Goal: Task Accomplishment & Management: Use online tool/utility

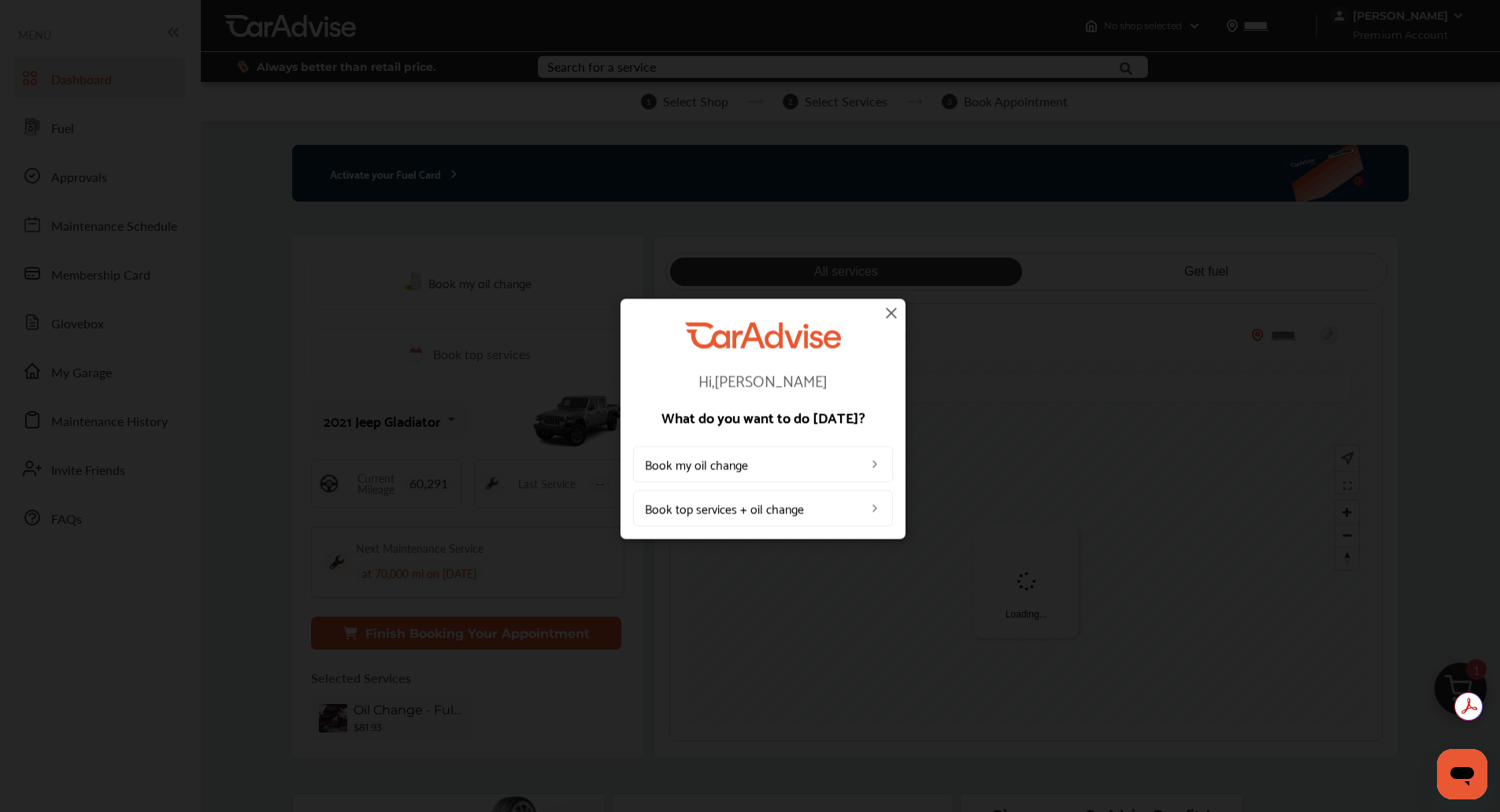
click at [887, 311] on img at bounding box center [891, 312] width 19 height 19
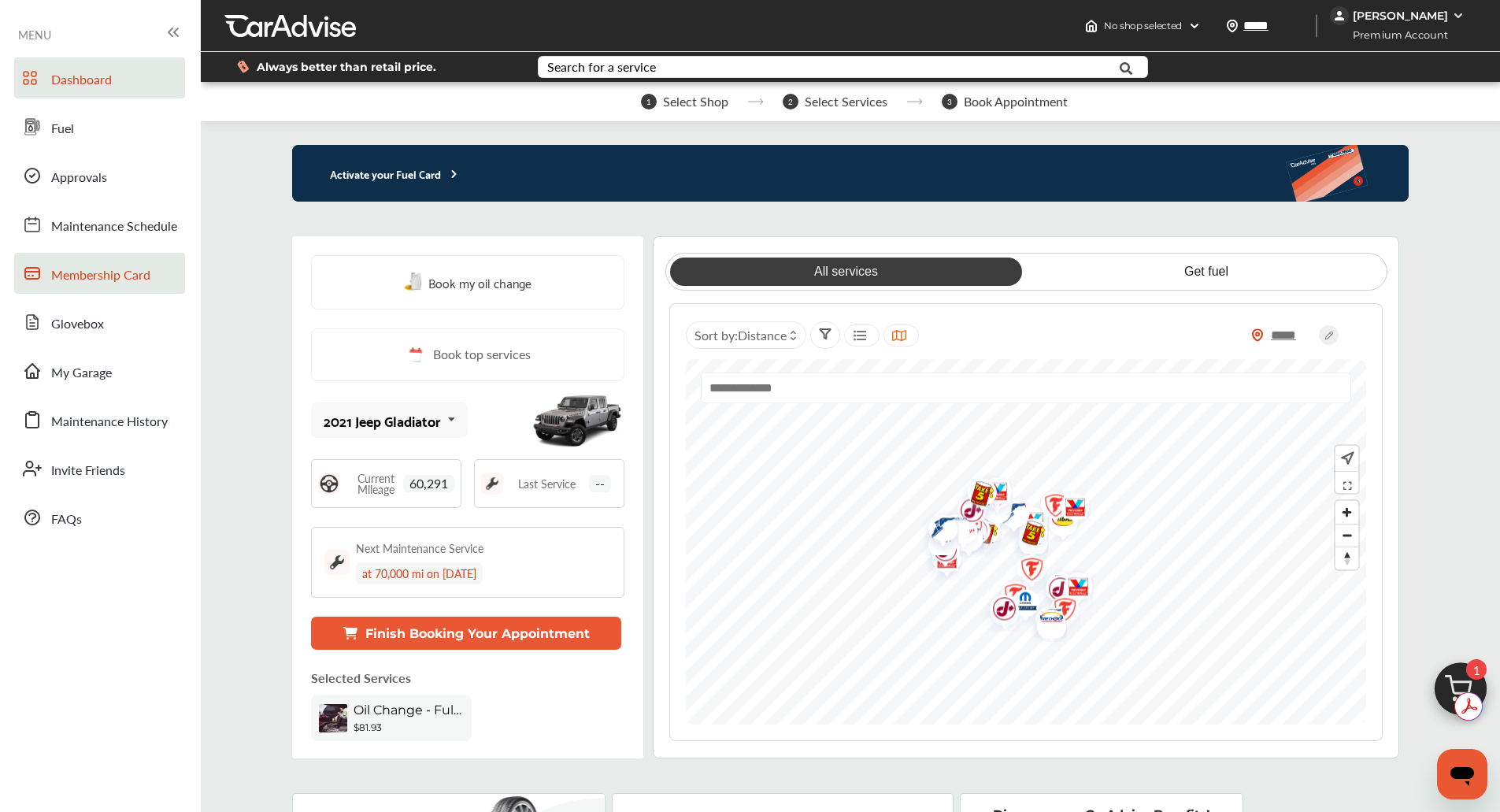
click at [95, 270] on span "Membership Card" at bounding box center [100, 275] width 99 height 20
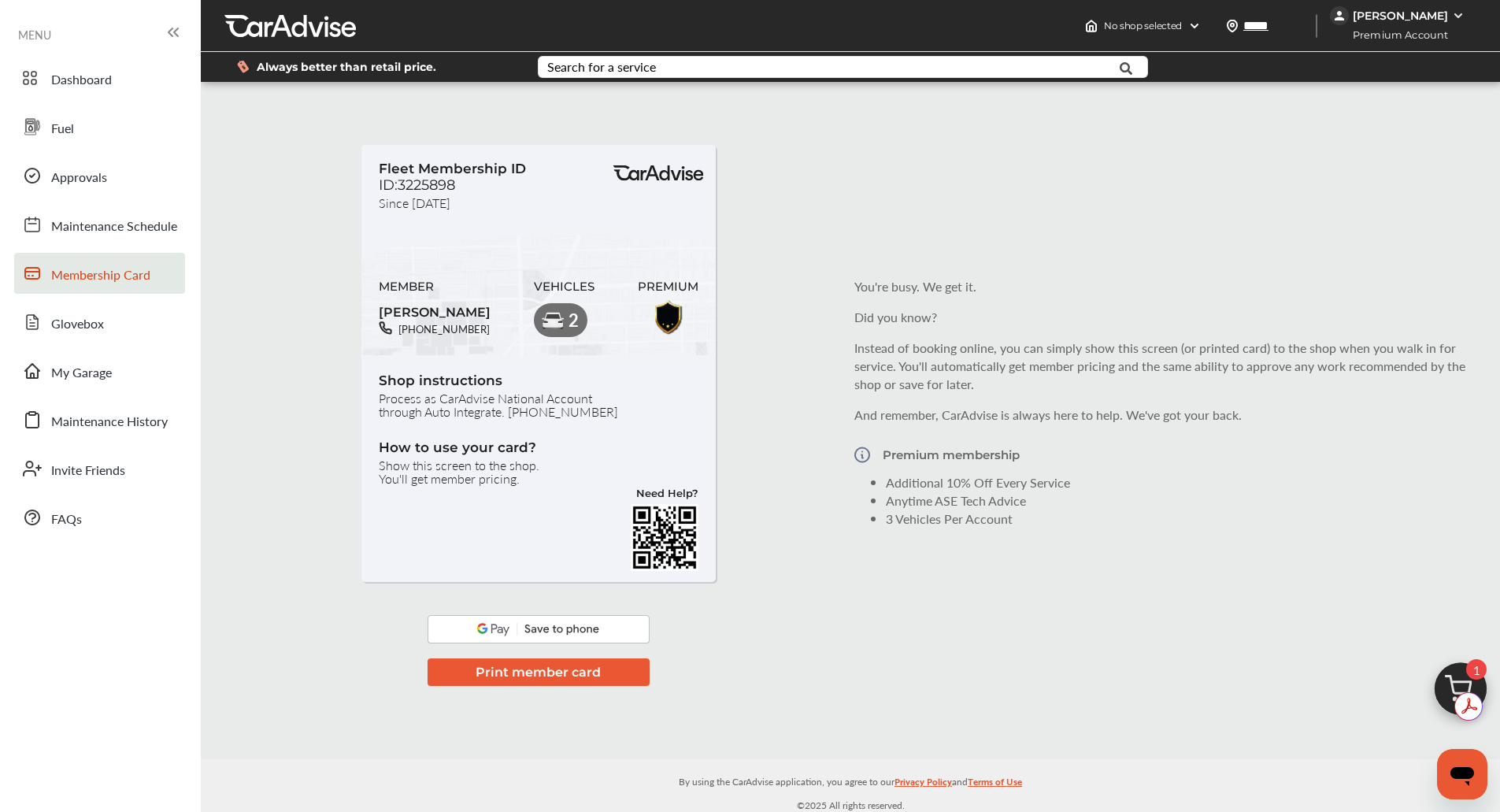
click at [1469, 671] on span "1" at bounding box center [1477, 669] width 20 height 20
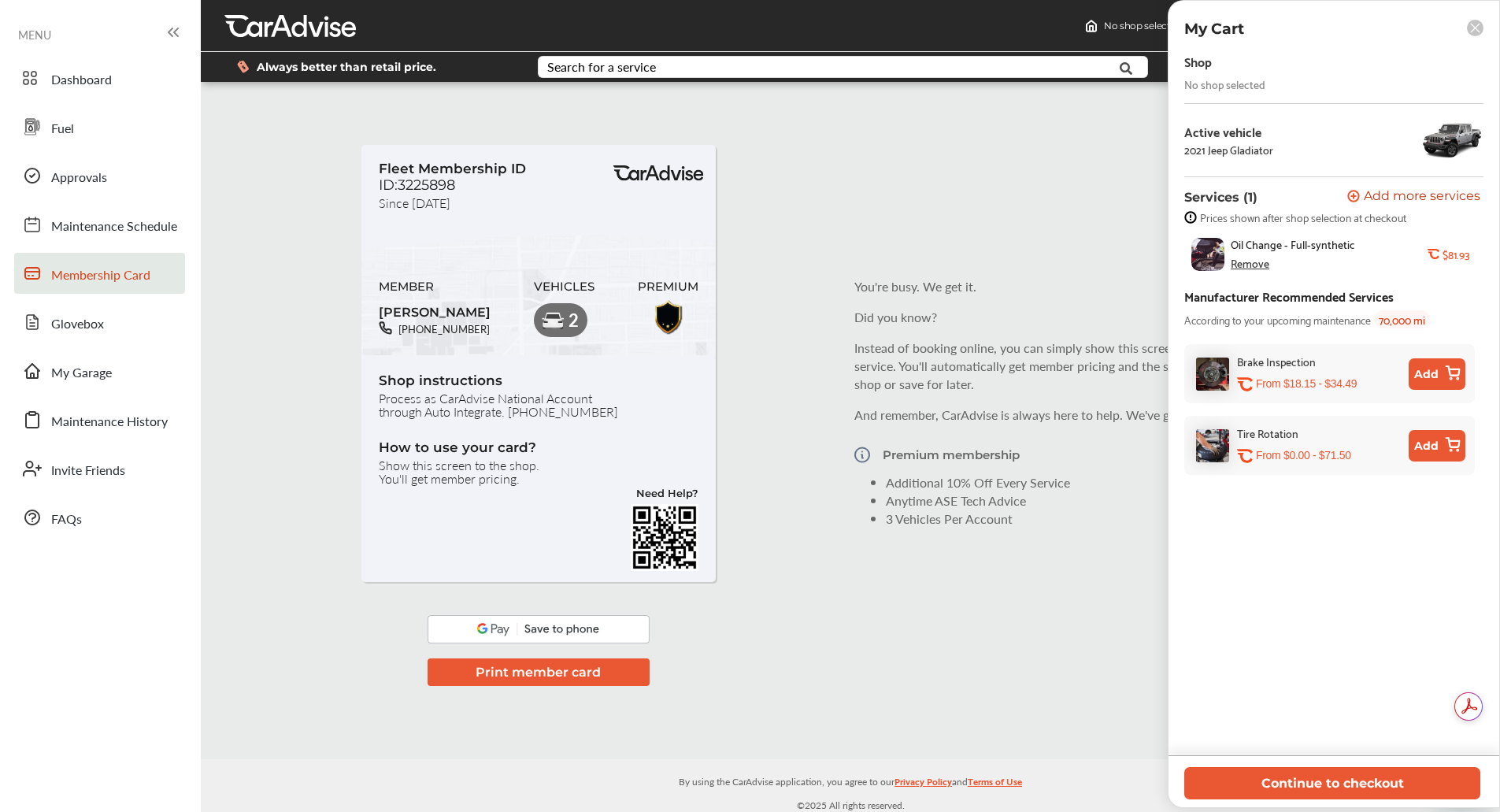
click at [965, 576] on div "Fleet Membership ID ID:3225898 Since [DATE] MEMBER [PERSON_NAME] [PHONE_NUMBER]…" at bounding box center [850, 402] width 1291 height 618
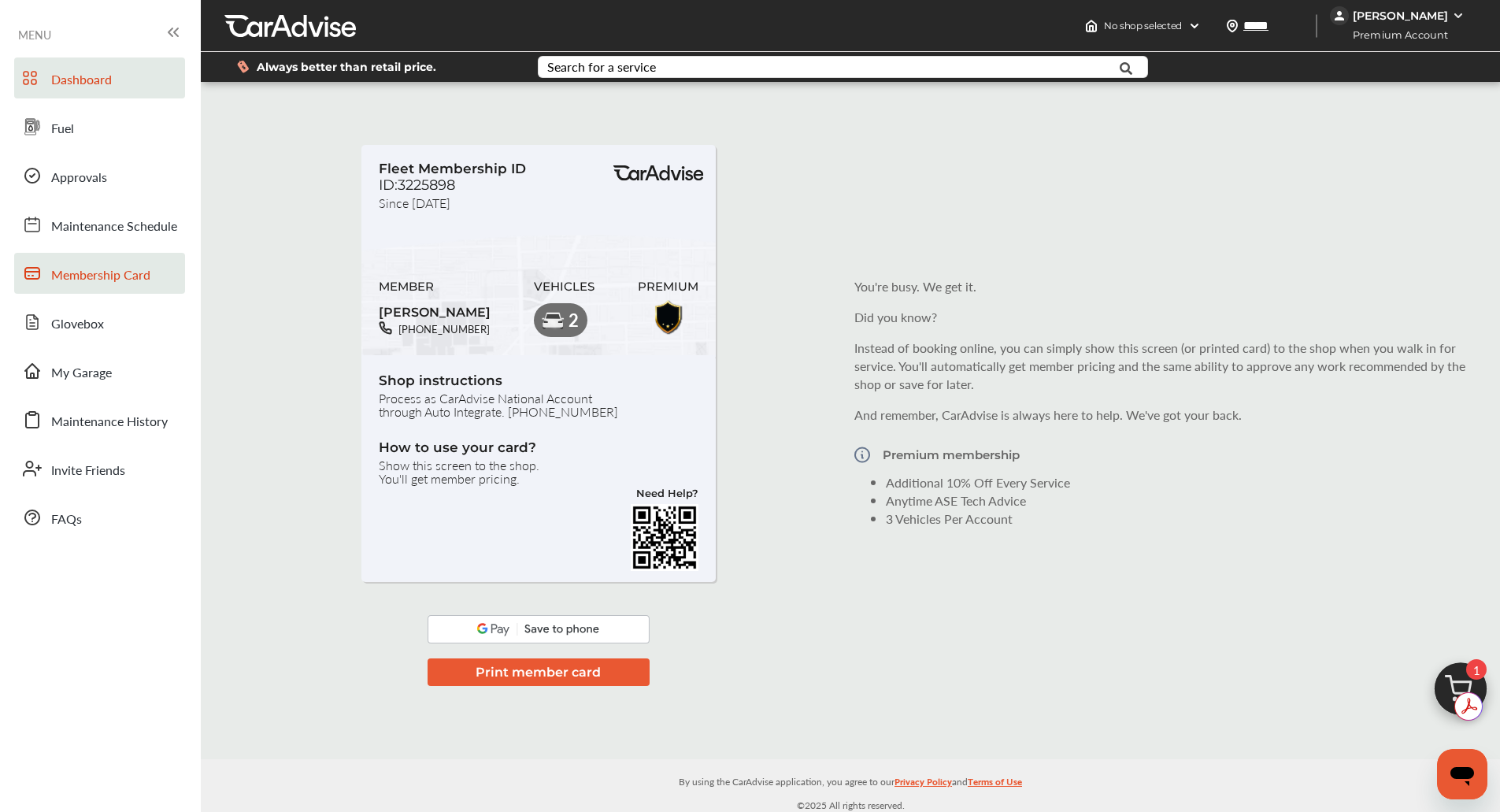
click at [84, 76] on span "Dashboard" at bounding box center [81, 81] width 60 height 20
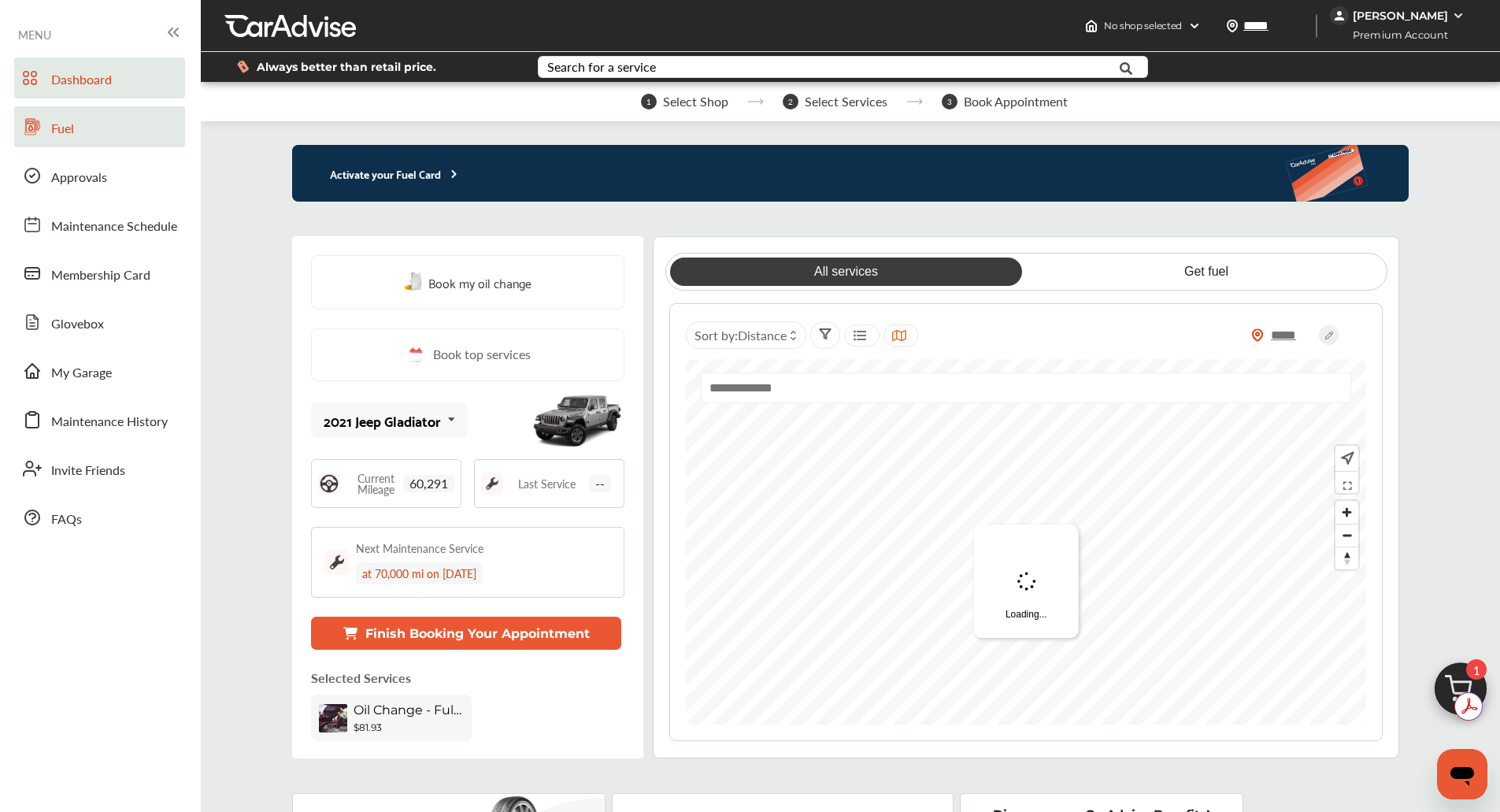
click at [64, 131] on span "Fuel" at bounding box center [62, 129] width 23 height 20
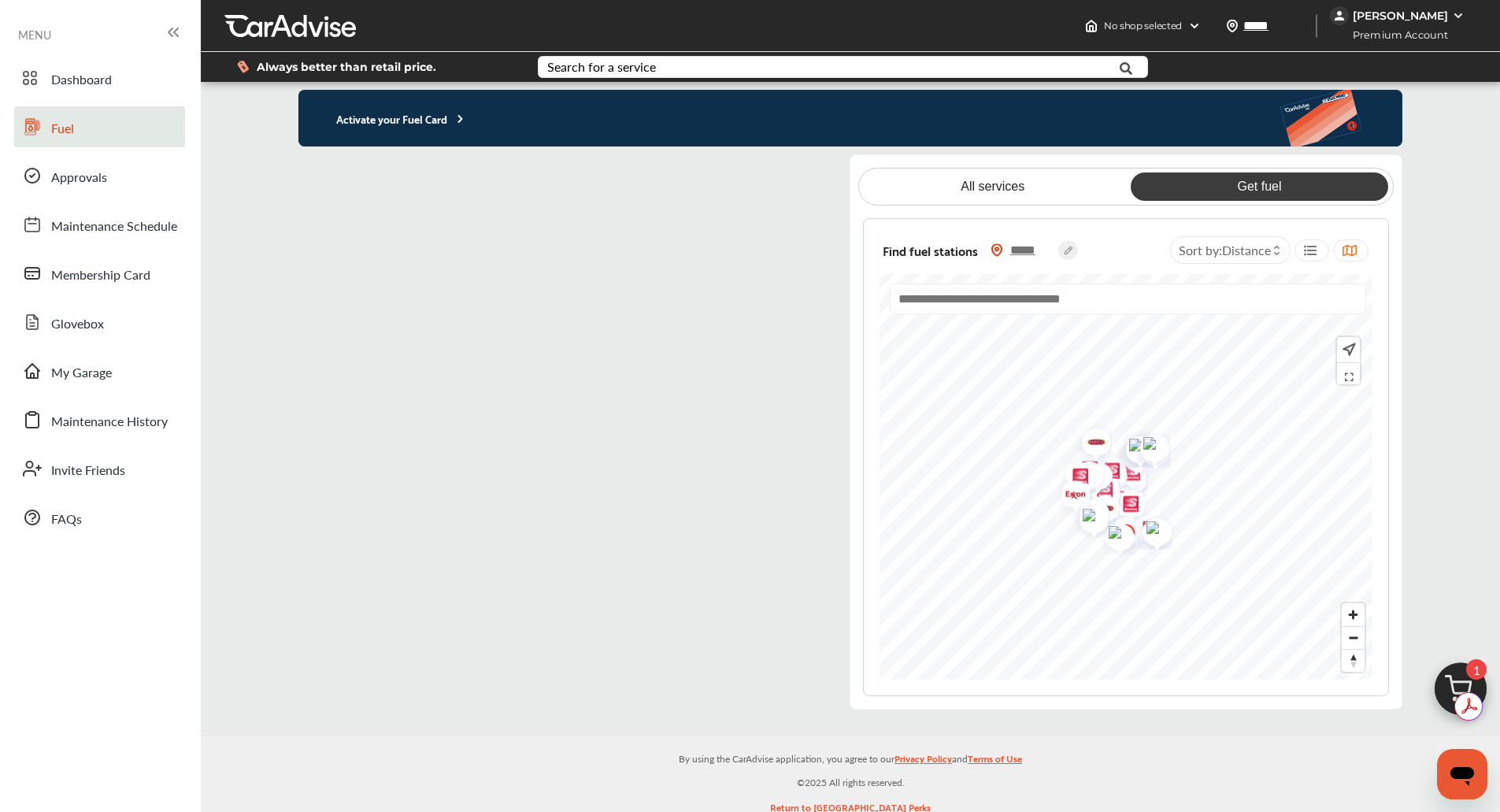
click at [745, 175] on flutter-view at bounding box center [562, 431] width 527 height 555
click at [432, 332] on flutter-view at bounding box center [562, 431] width 527 height 555
click at [759, 591] on flutter-view at bounding box center [562, 431] width 527 height 555
click at [426, 112] on p "Activate your Fuel Card" at bounding box center [383, 119] width 169 height 19
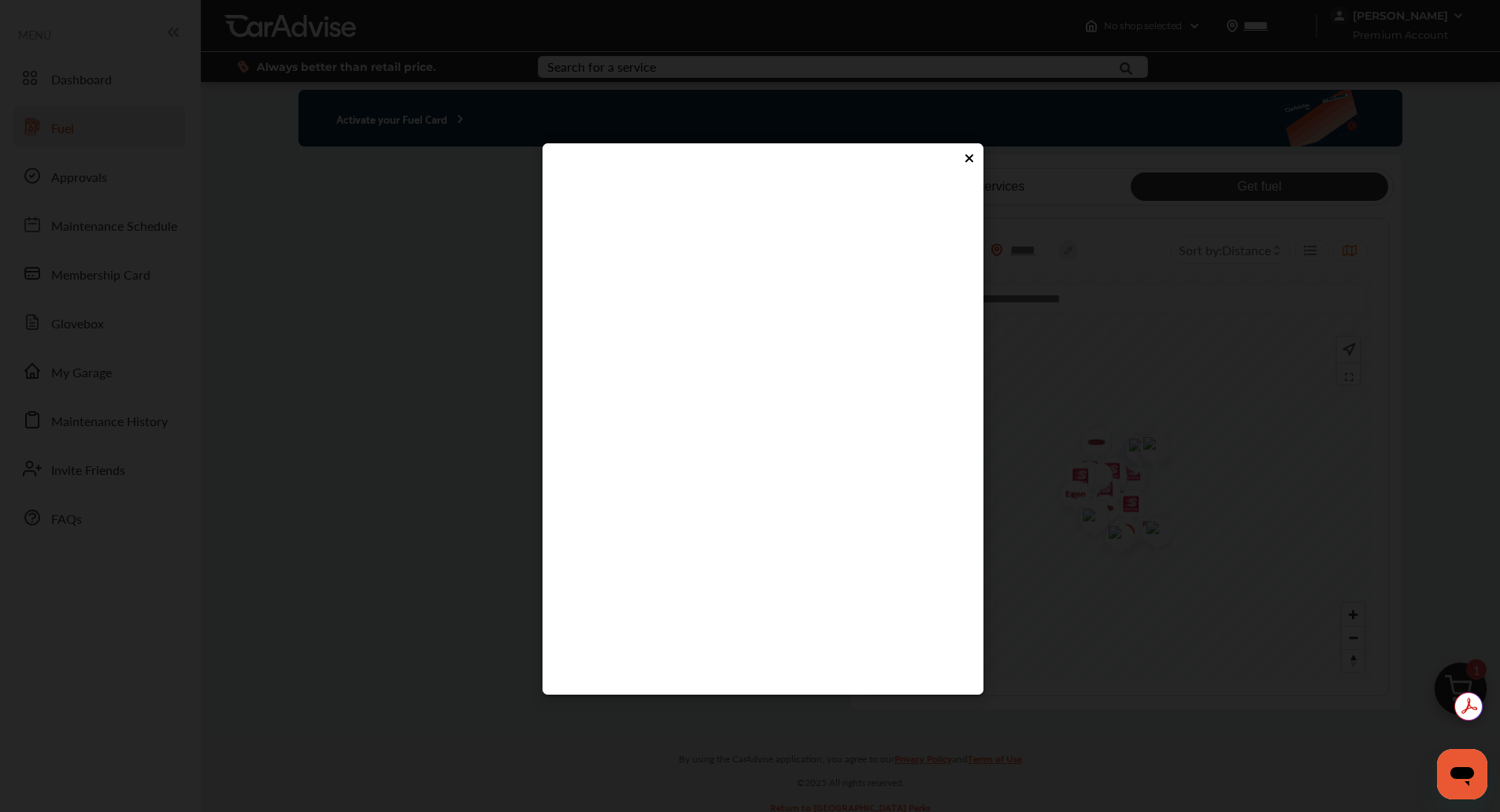
click at [760, 456] on flutter-view at bounding box center [763, 421] width 410 height 473
type input "****"
click at [745, 513] on flutter-view at bounding box center [763, 421] width 410 height 473
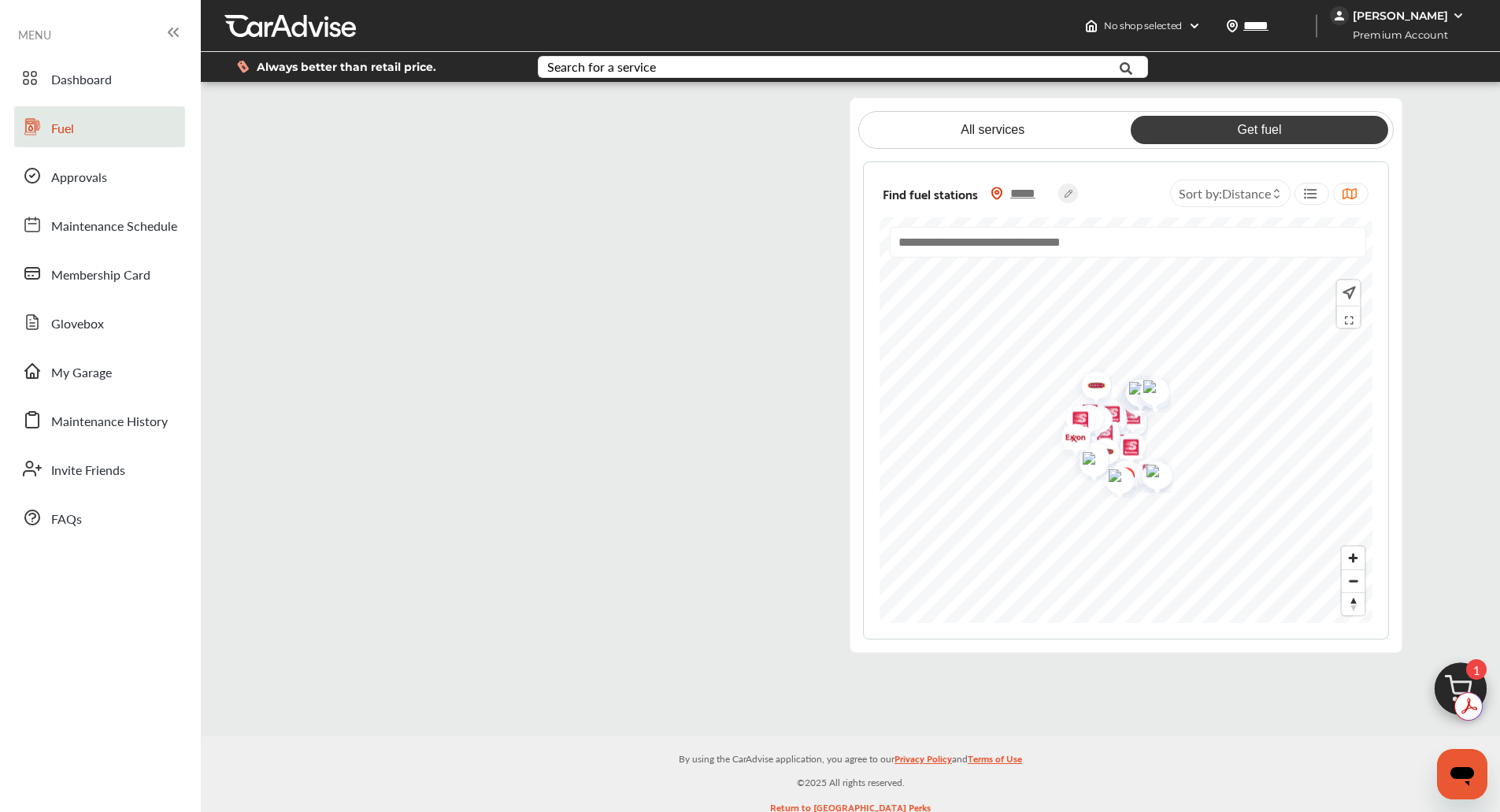
click at [1247, 191] on span "Distance" at bounding box center [1246, 194] width 49 height 19
click at [1313, 193] on icon at bounding box center [1311, 194] width 15 height 13
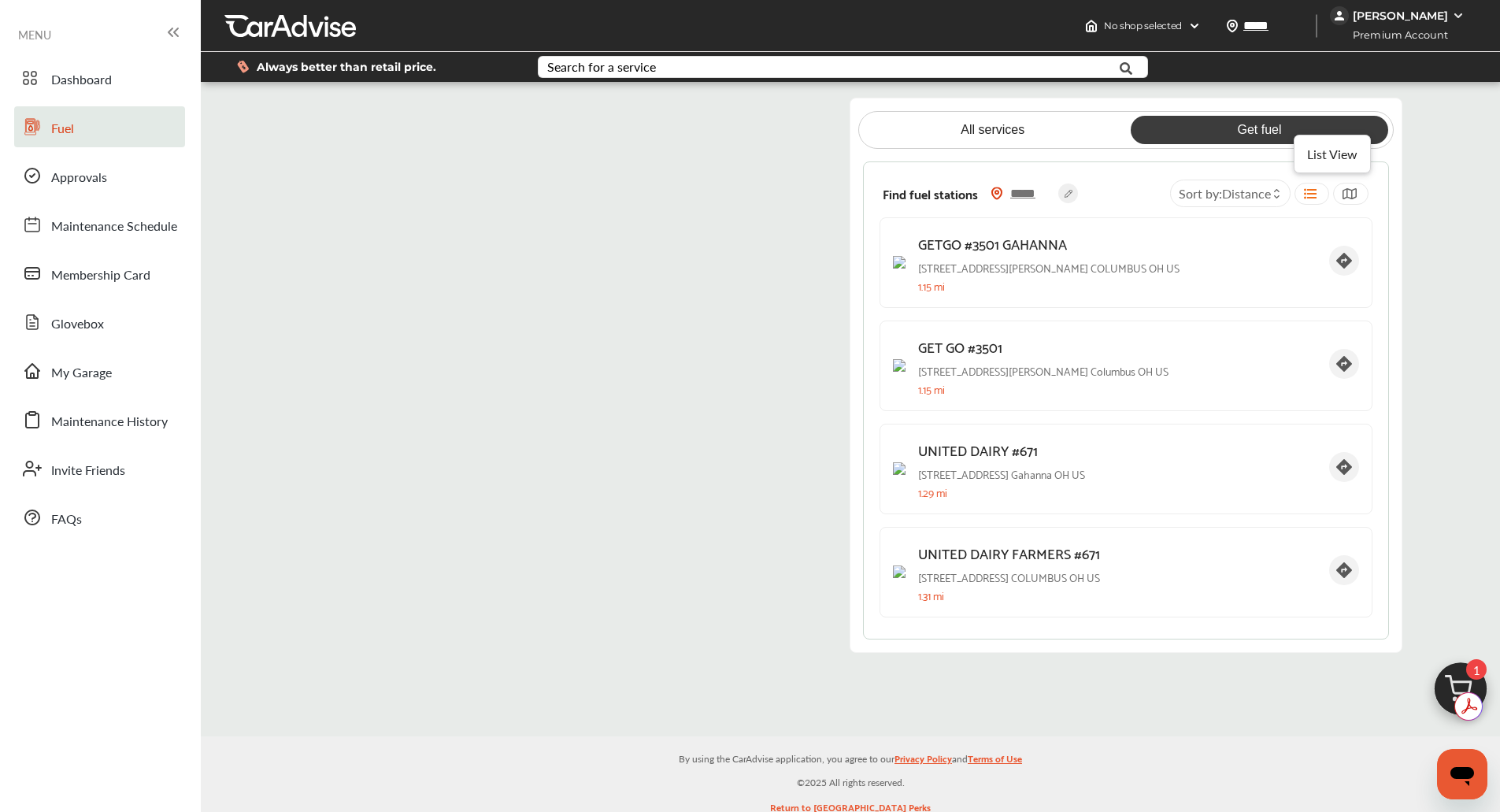
click at [1313, 193] on icon at bounding box center [1311, 194] width 15 height 13
click at [1353, 193] on icon at bounding box center [1349, 194] width 15 height 13
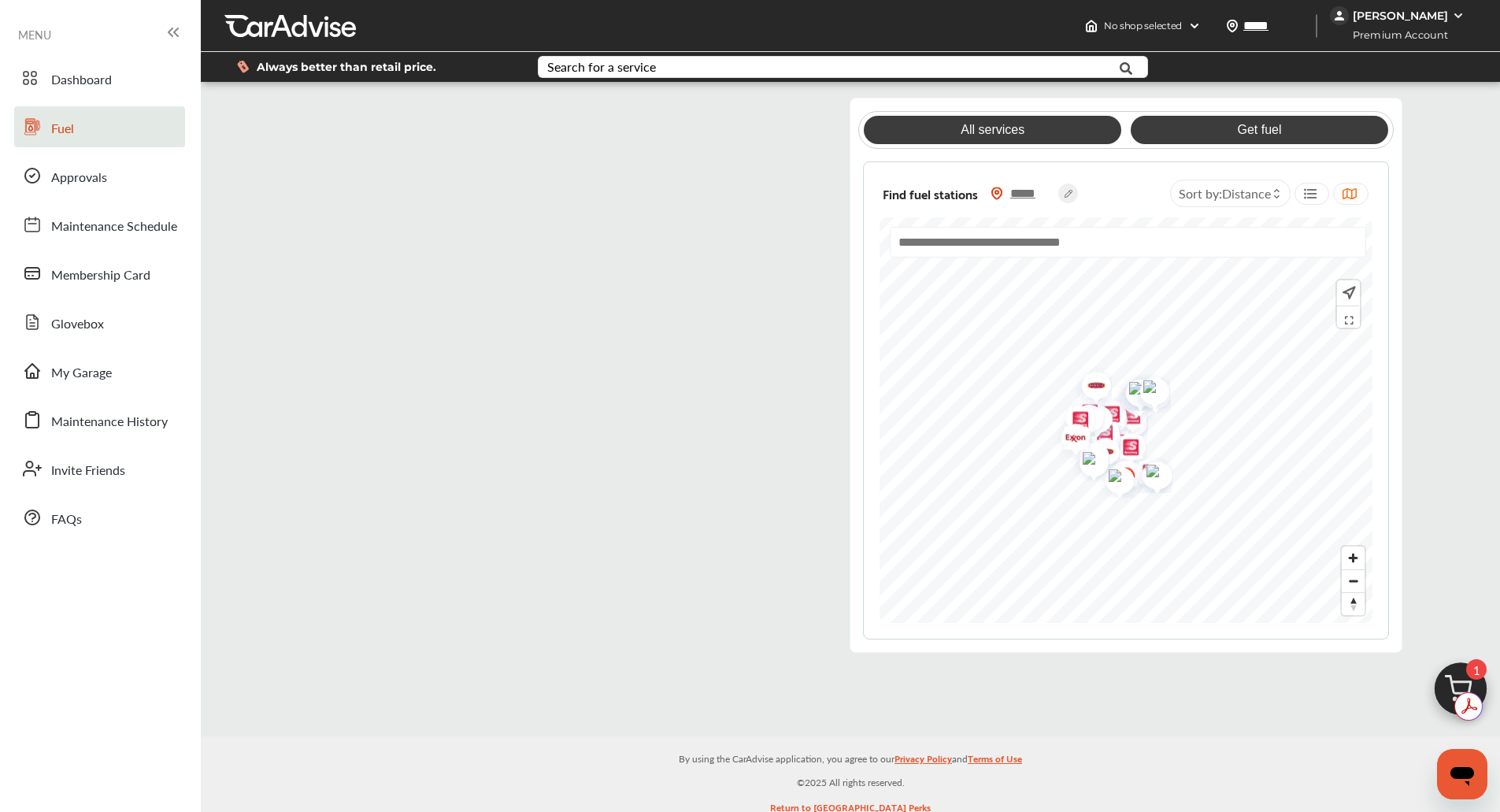
click at [1050, 134] on link "All services" at bounding box center [993, 130] width 258 height 29
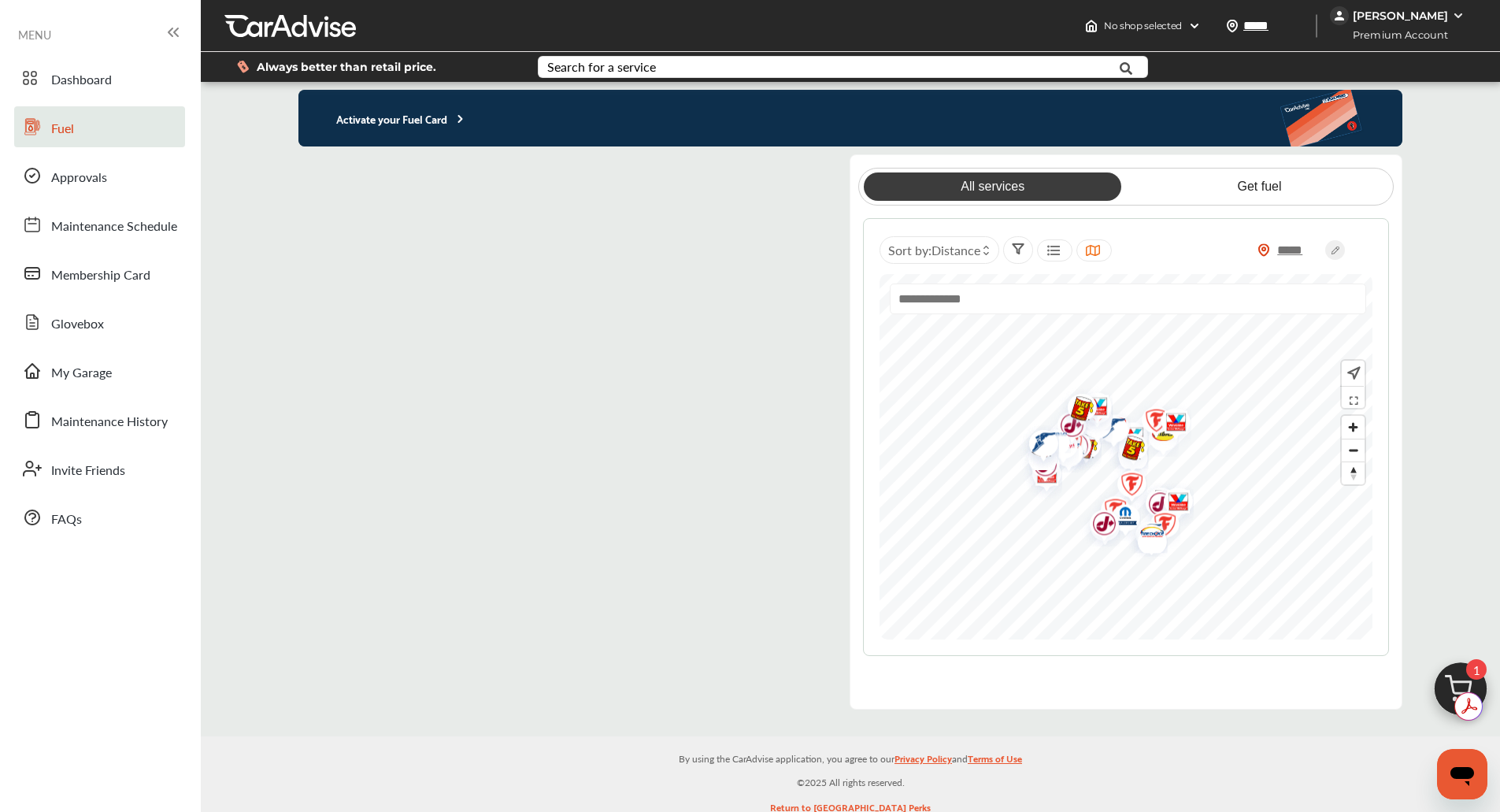
click at [1128, 520] on img "Map marker" at bounding box center [1147, 537] width 42 height 33
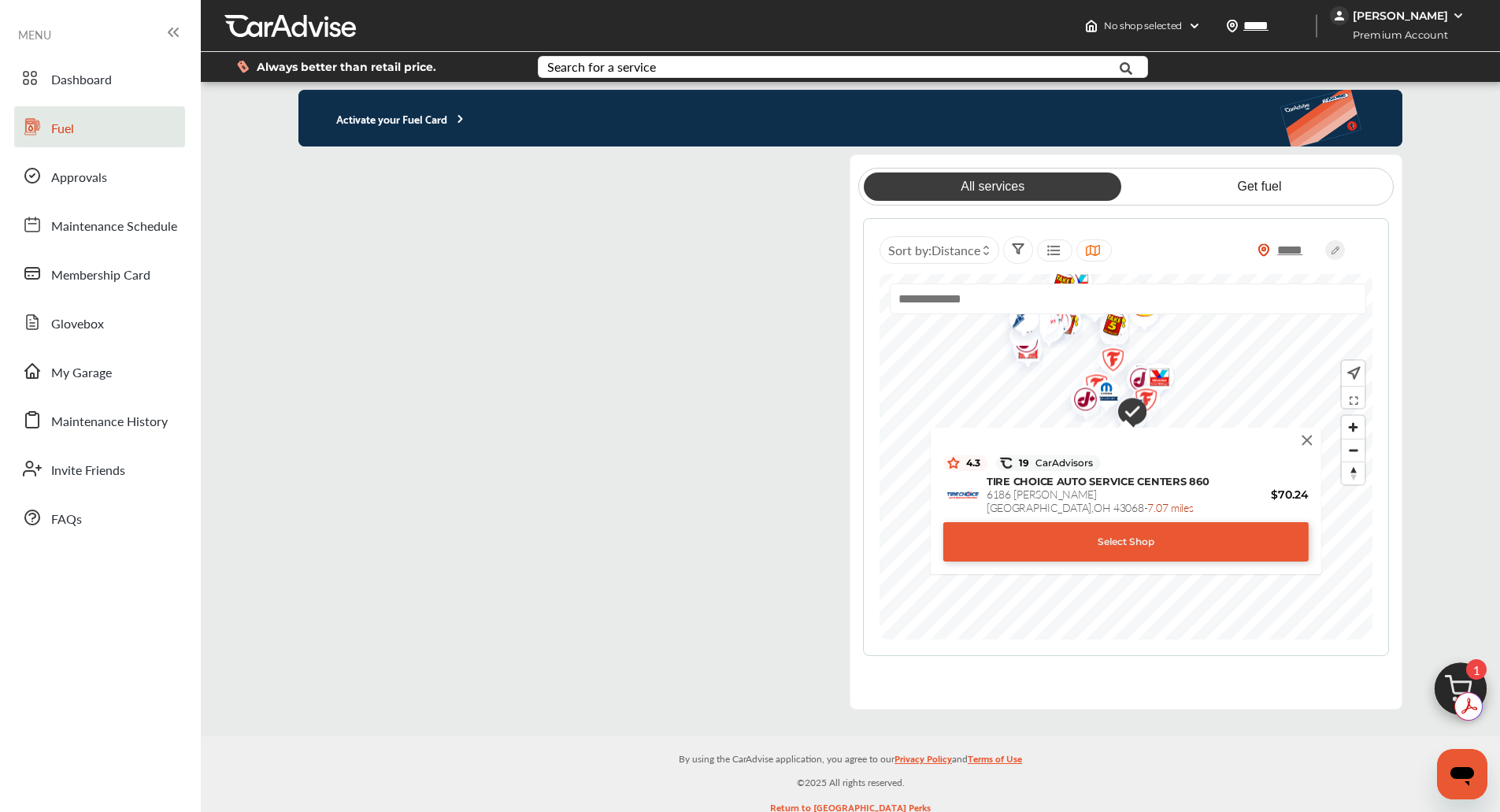
click at [1304, 442] on img at bounding box center [1307, 439] width 18 height 18
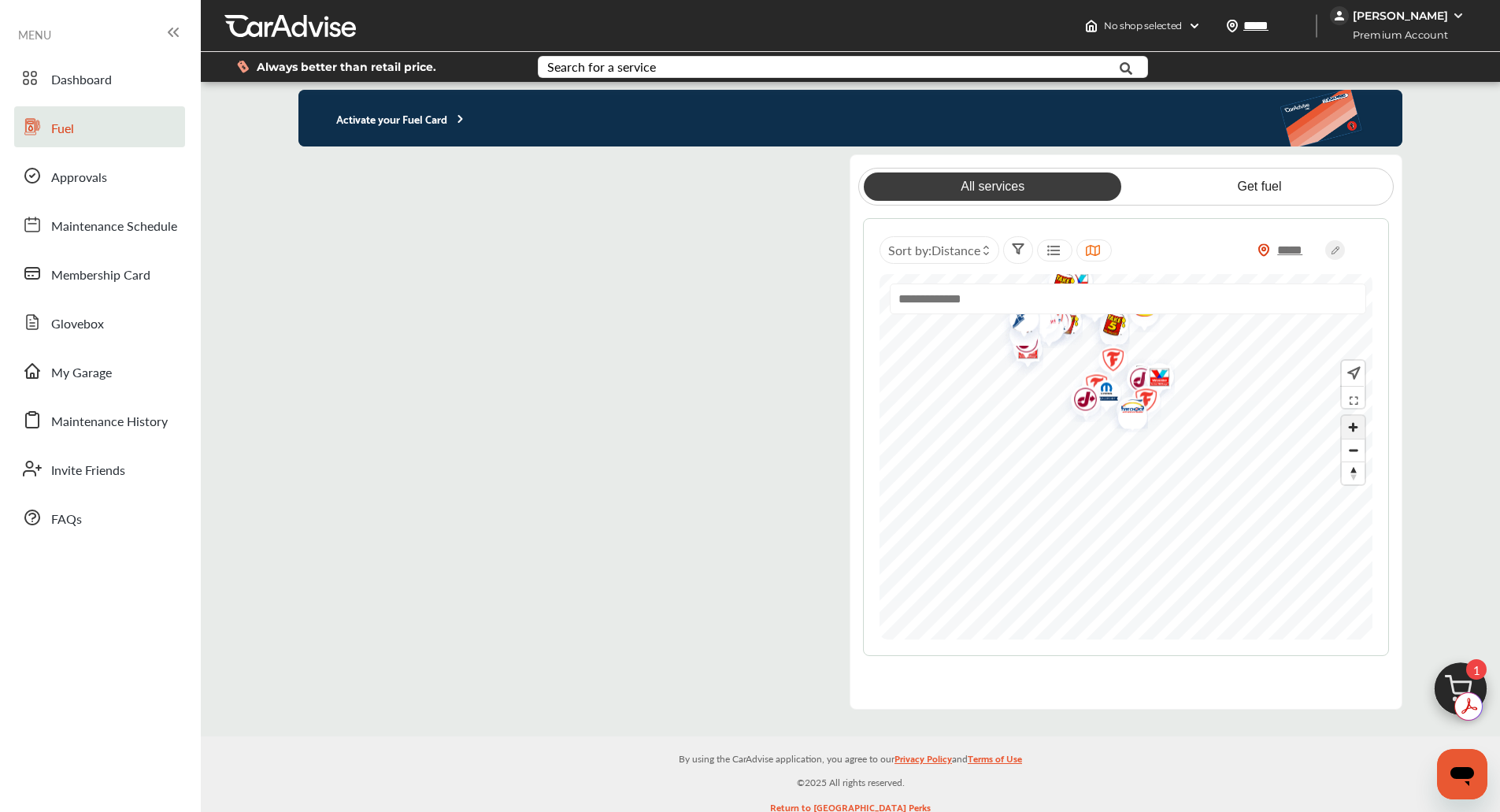
click at [1354, 434] on span "Zoom in" at bounding box center [1353, 426] width 23 height 23
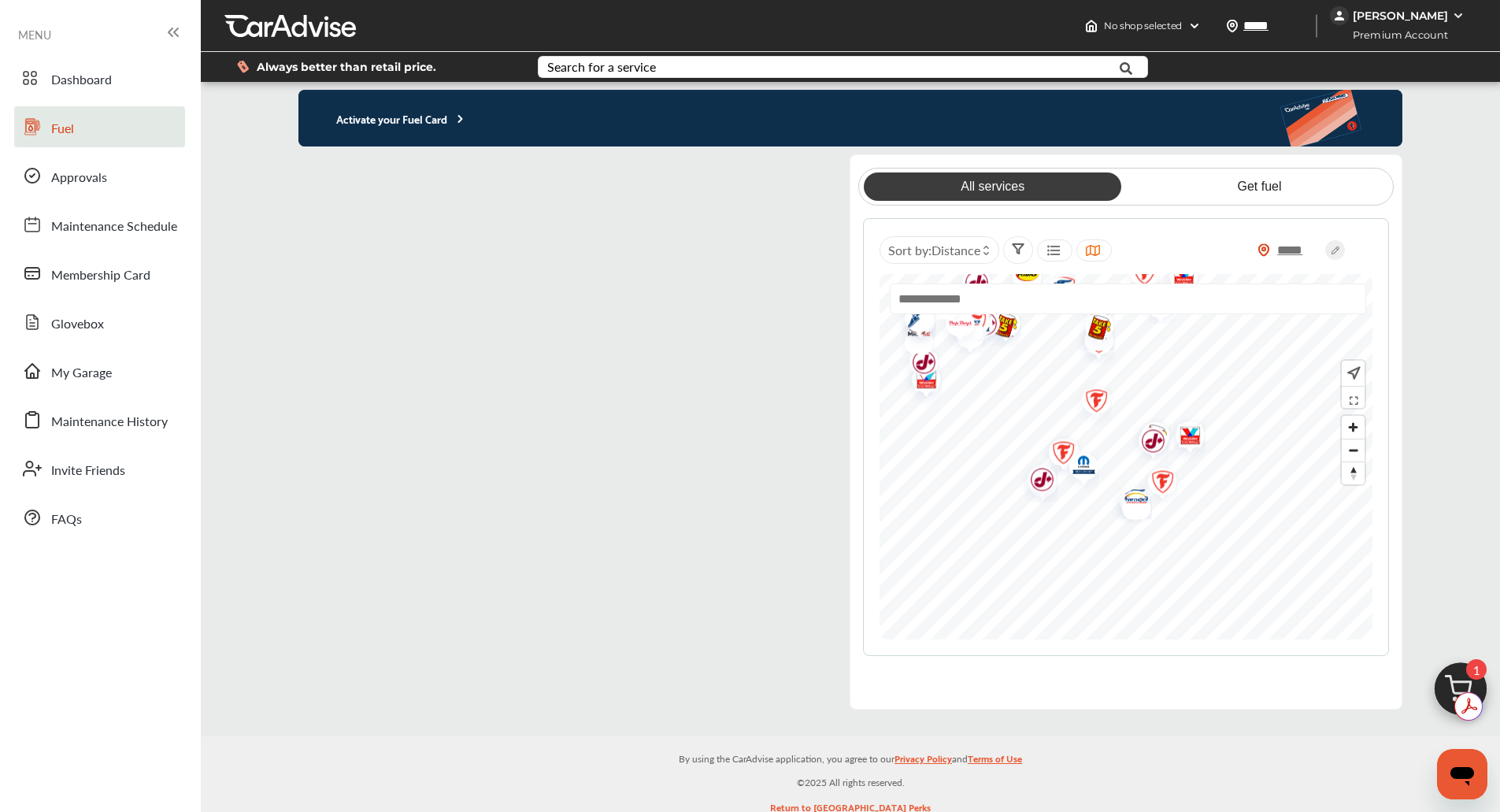
click at [1093, 476] on img "Map marker" at bounding box center [1078, 466] width 42 height 44
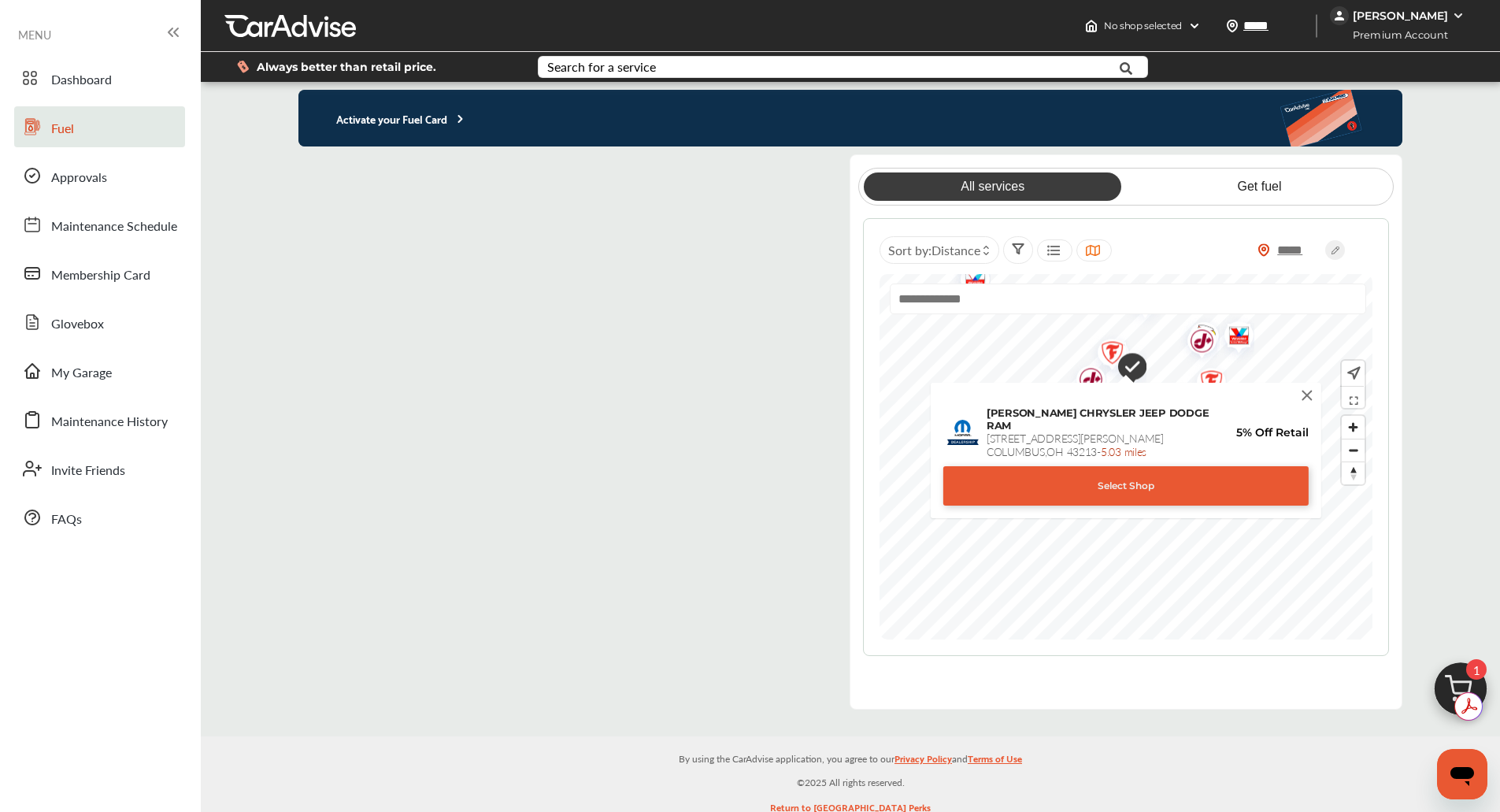
click at [1305, 395] on img at bounding box center [1307, 395] width 18 height 18
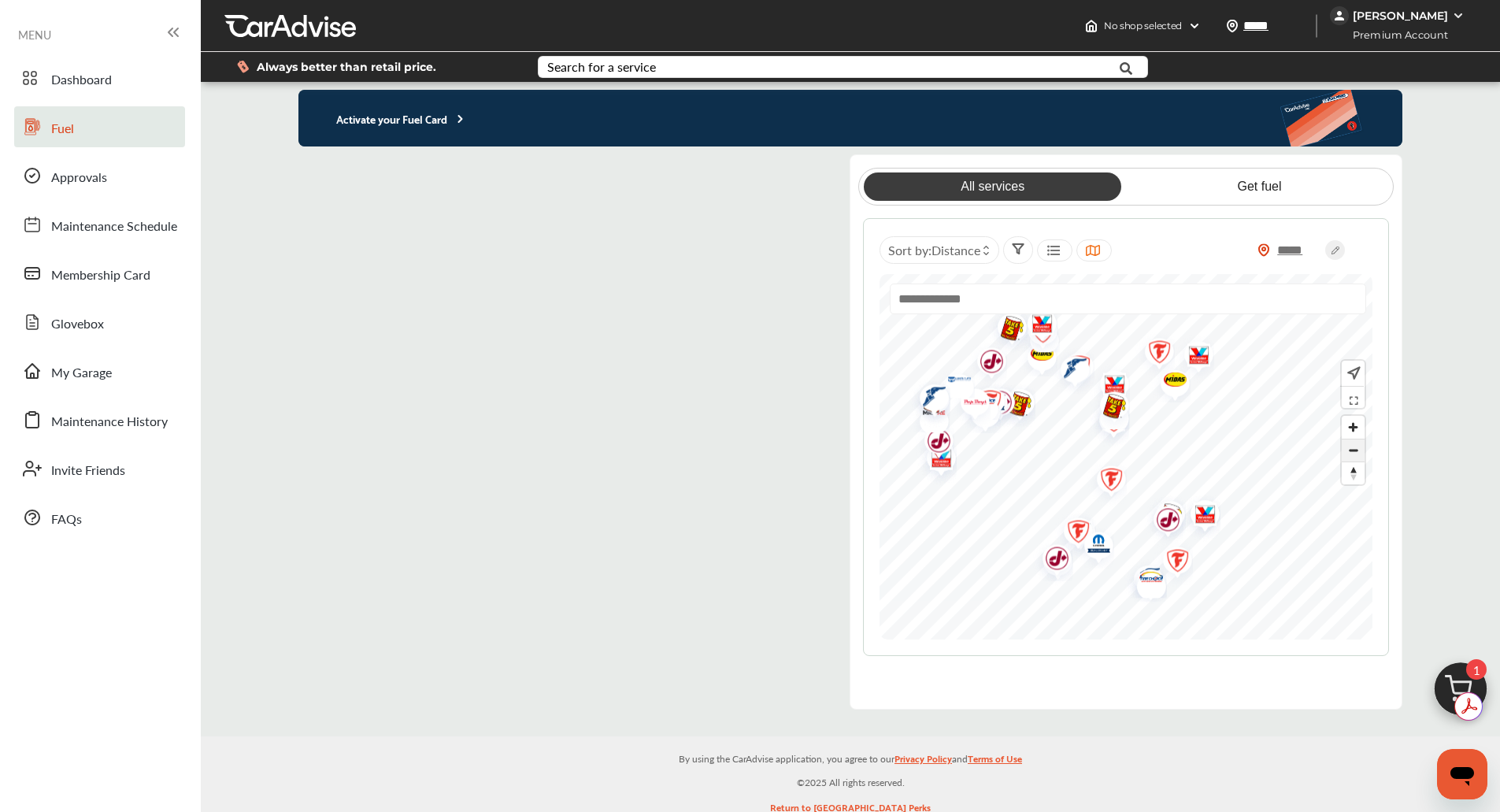
click at [1365, 460] on span "Zoom out" at bounding box center [1353, 450] width 23 height 22
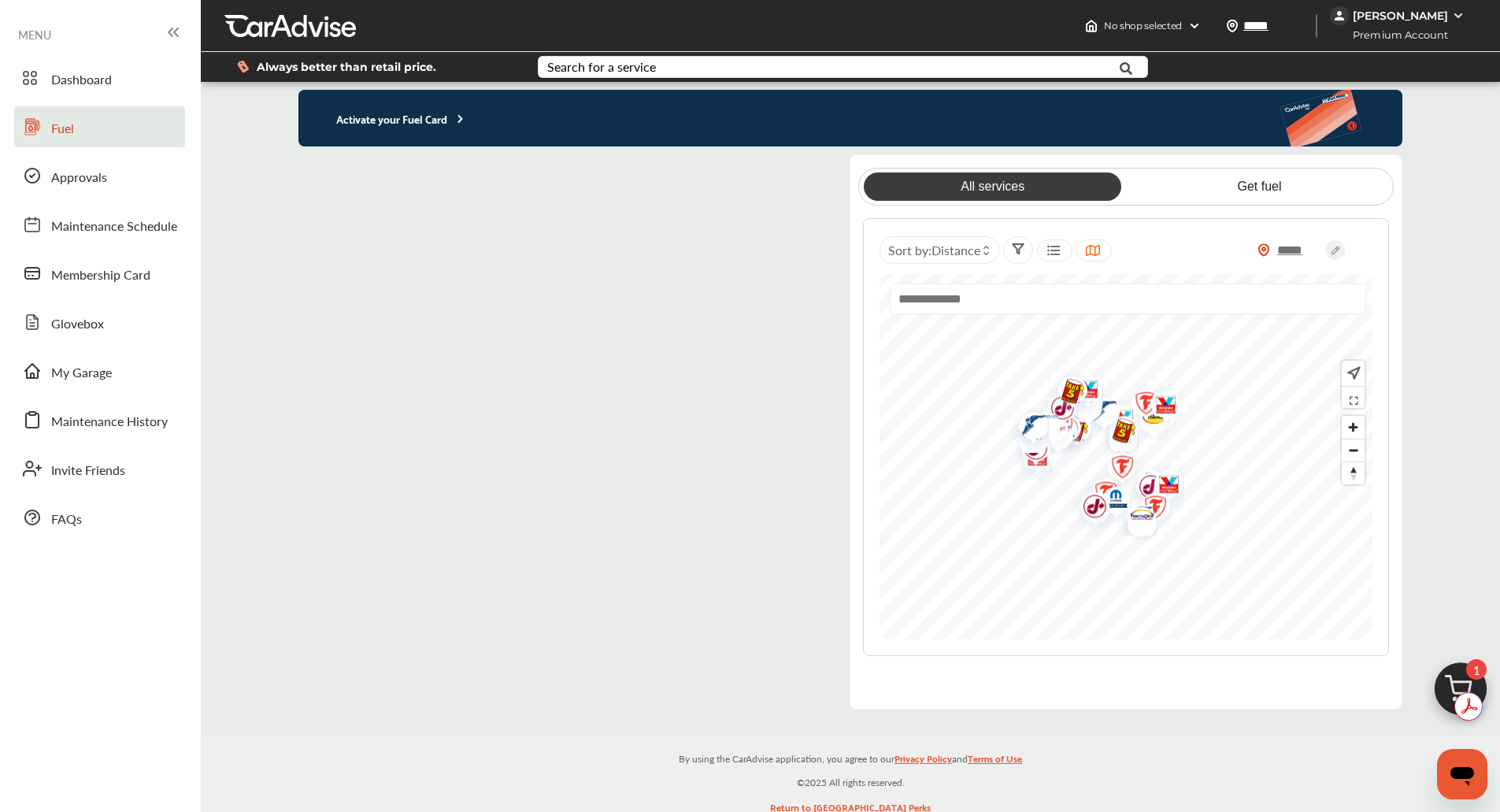
click at [319, 172] on flutter-view at bounding box center [562, 431] width 527 height 555
click at [322, 175] on flutter-view at bounding box center [562, 431] width 527 height 555
click at [50, 83] on link "Dashboard" at bounding box center [99, 78] width 171 height 41
